Goal: Check status

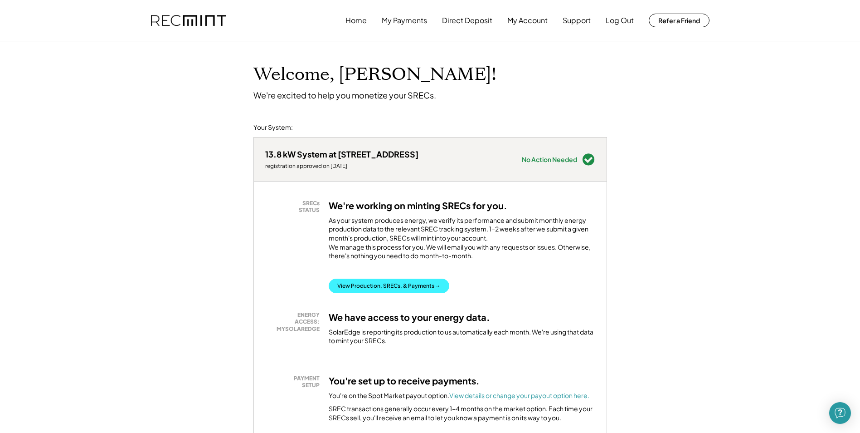
click at [413, 293] on button "View Production, SRECs, & Payments →" at bounding box center [389, 285] width 121 height 15
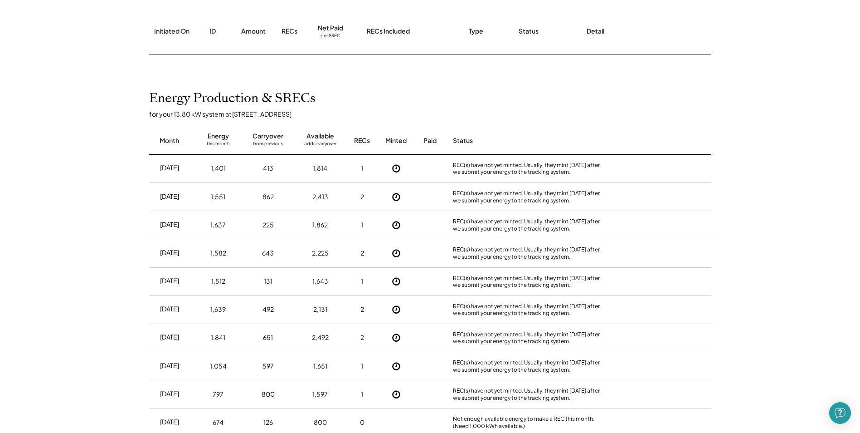
scroll to position [181, 0]
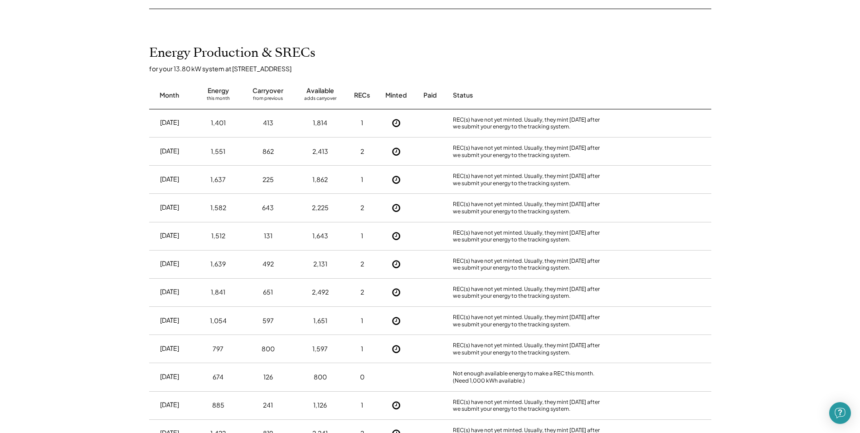
click at [396, 122] on icon at bounding box center [396, 122] width 9 height 9
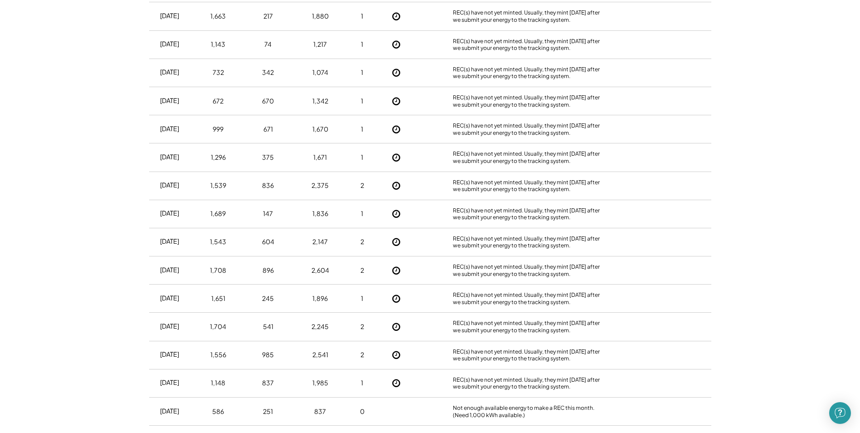
scroll to position [1225, 0]
